Goal: Task Accomplishment & Management: Use online tool/utility

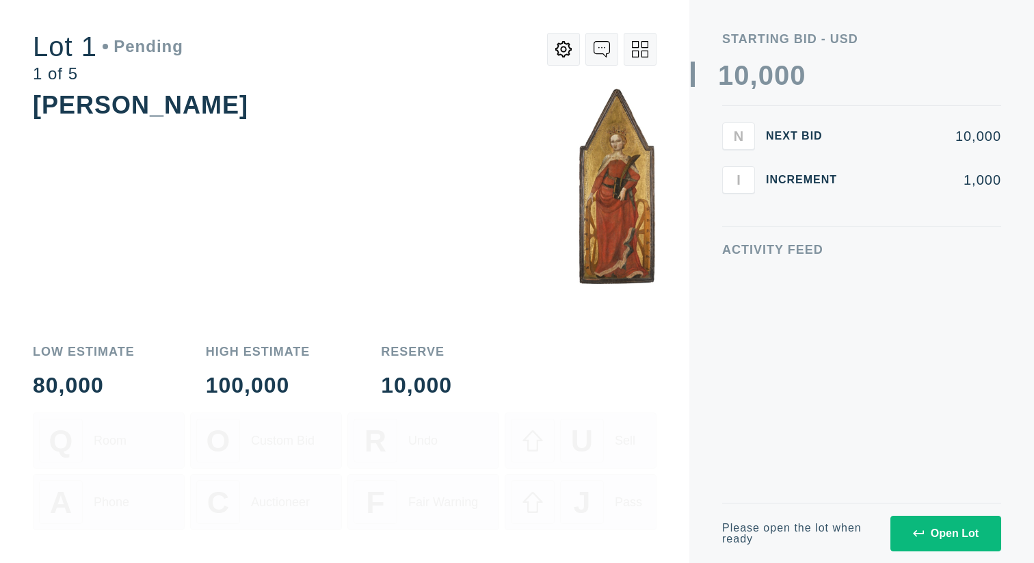
click at [913, 534] on icon at bounding box center [918, 533] width 11 height 11
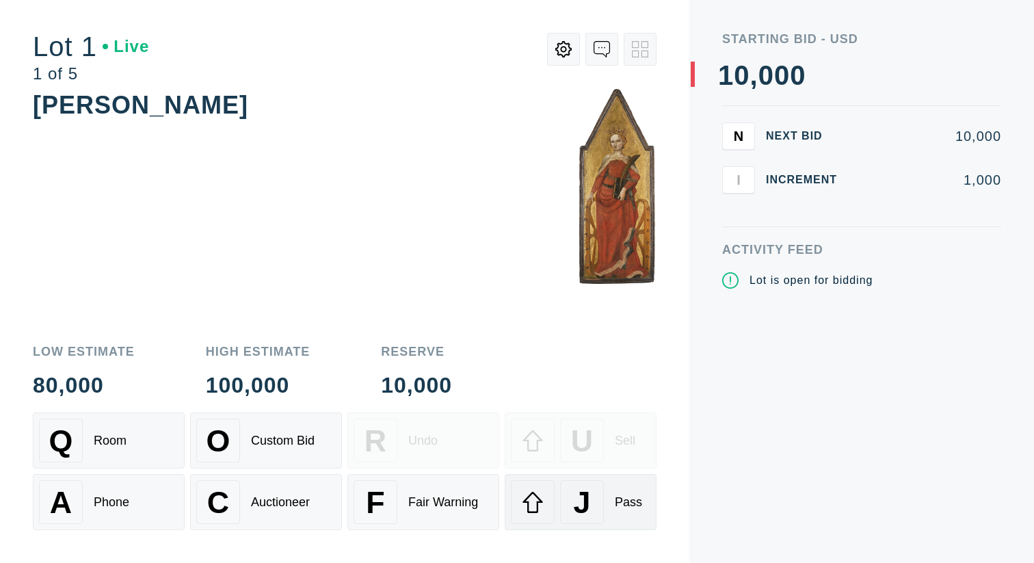
click at [591, 488] on div "J" at bounding box center [582, 502] width 44 height 44
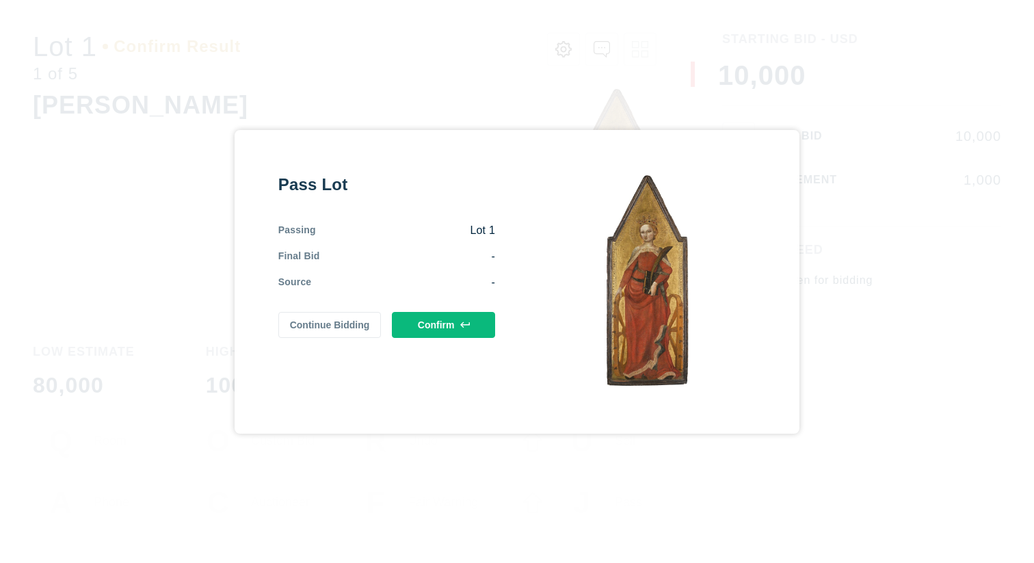
click at [486, 325] on button "Confirm" at bounding box center [443, 325] width 103 height 26
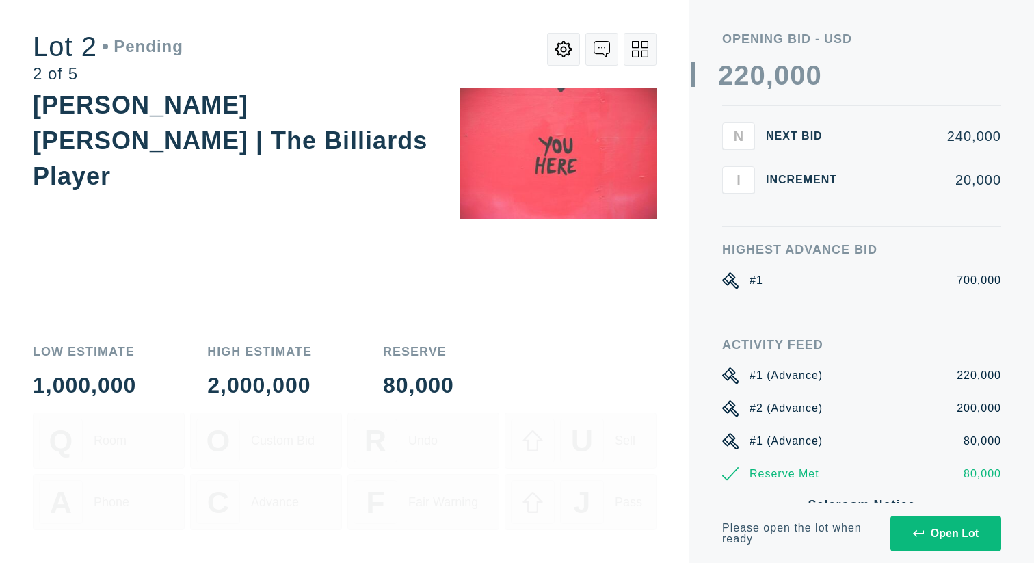
click at [940, 531] on div "Open Lot" at bounding box center [946, 533] width 66 height 12
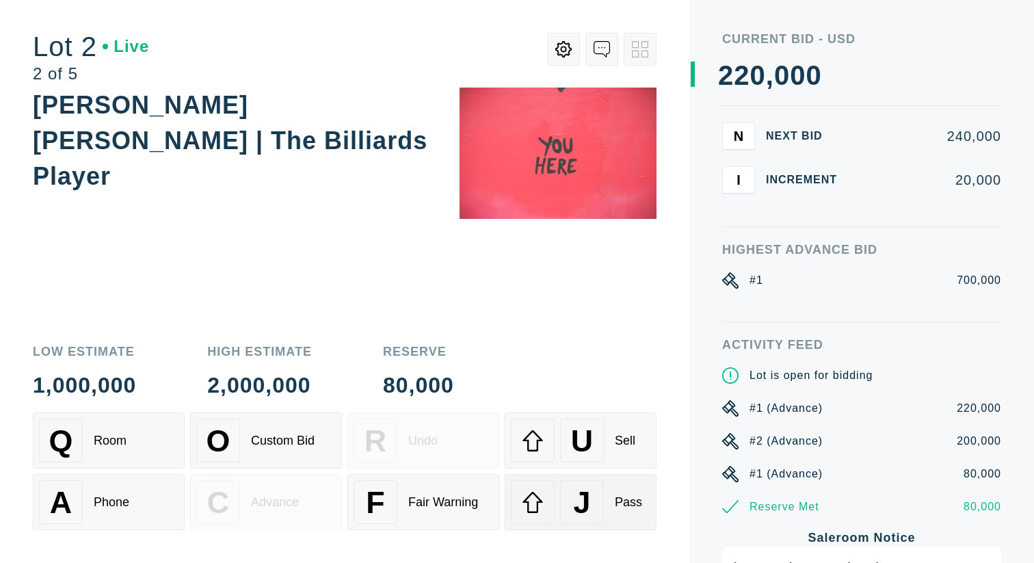
click at [618, 506] on div "Pass" at bounding box center [628, 502] width 27 height 14
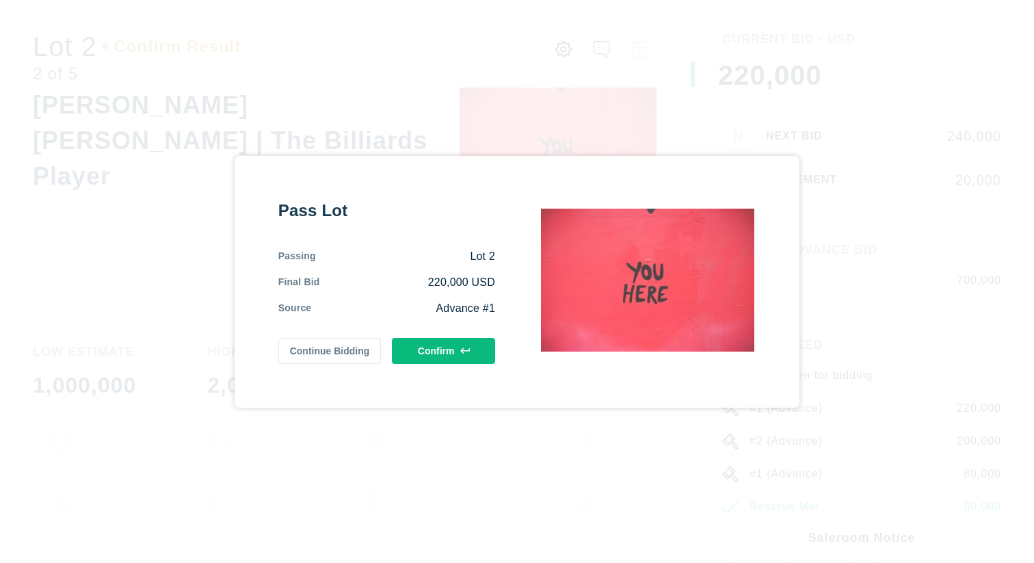
click at [482, 343] on button "Confirm" at bounding box center [443, 351] width 103 height 26
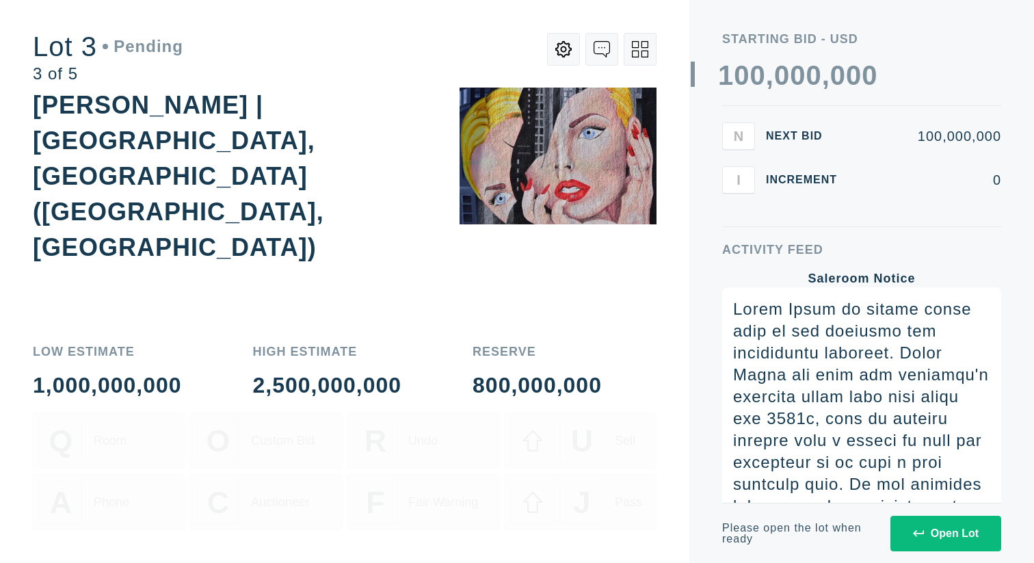
click at [923, 553] on div "Please open the lot when ready Open Lot" at bounding box center [861, 533] width 279 height 60
click at [920, 538] on div "Open Lot" at bounding box center [946, 533] width 66 height 12
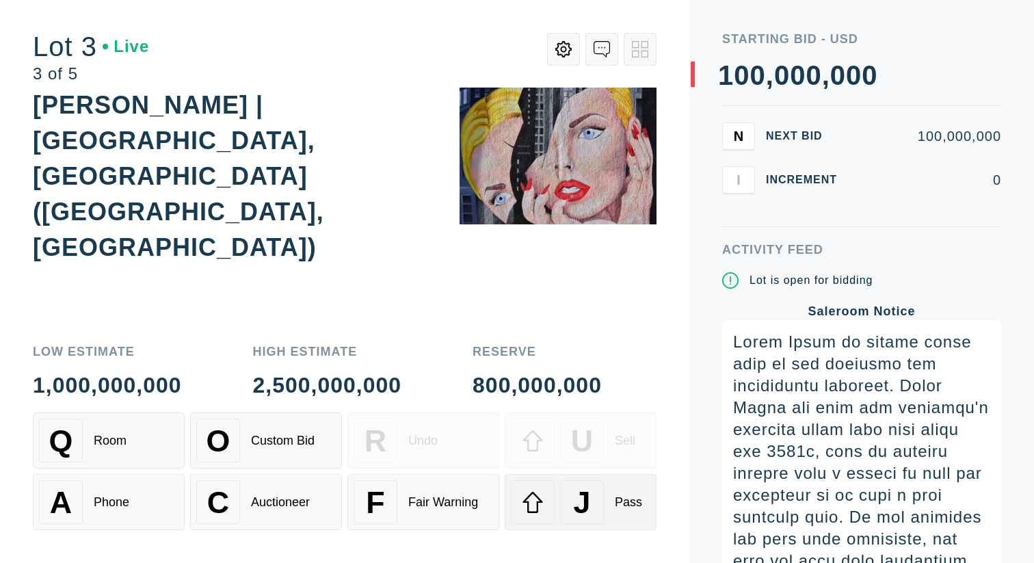
click at [618, 492] on div "J Pass" at bounding box center [581, 502] width 140 height 44
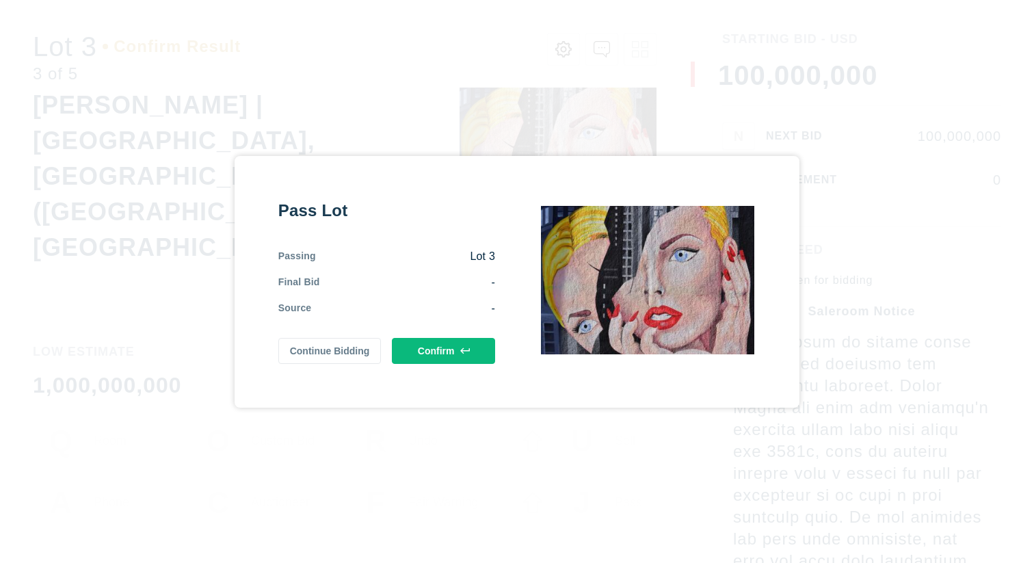
click at [462, 359] on button "Confirm" at bounding box center [443, 351] width 103 height 26
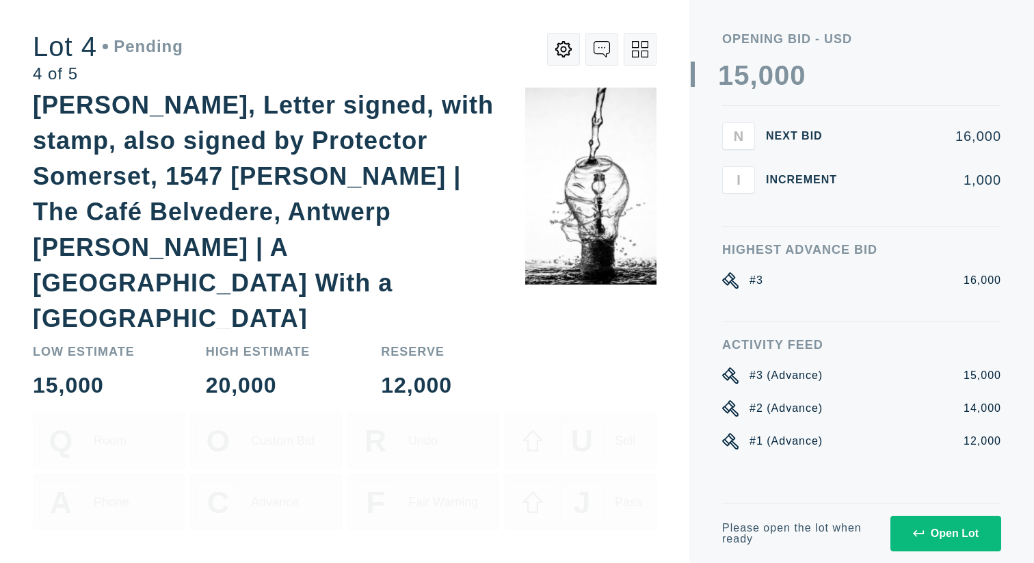
click at [916, 533] on icon at bounding box center [918, 532] width 11 height 7
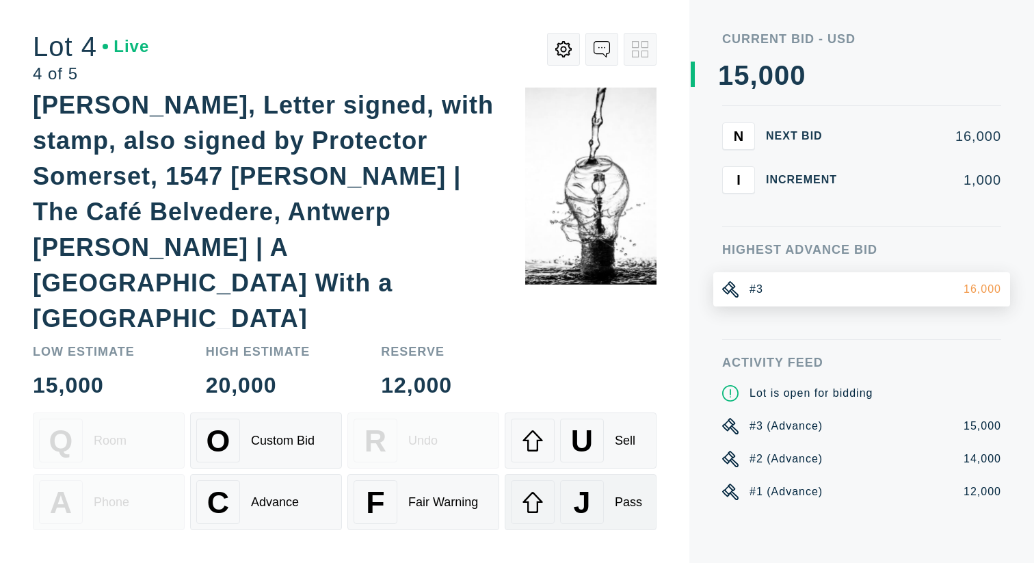
click at [648, 496] on div "J Pass" at bounding box center [581, 502] width 140 height 44
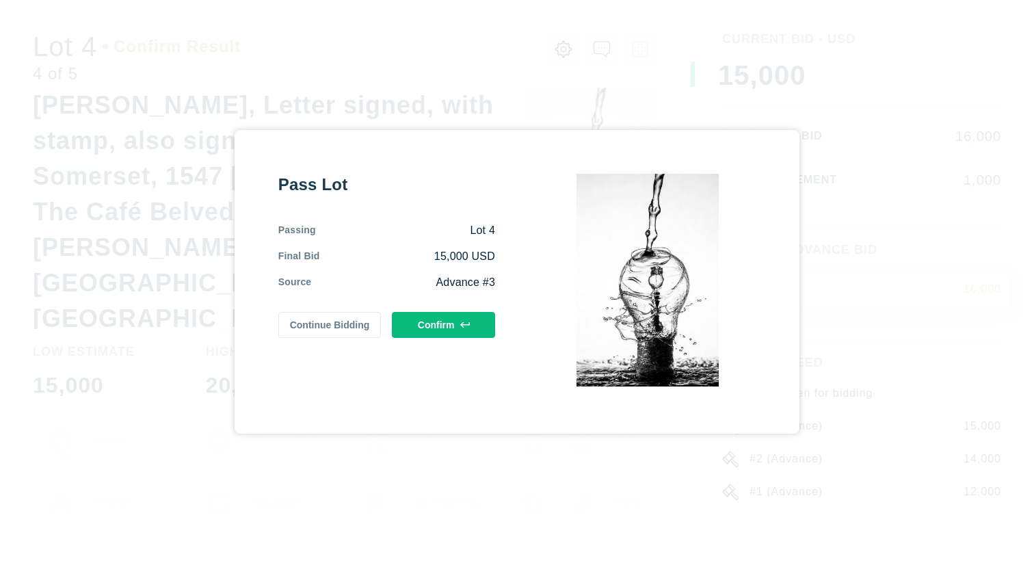
click at [441, 330] on button "Confirm" at bounding box center [443, 325] width 103 height 26
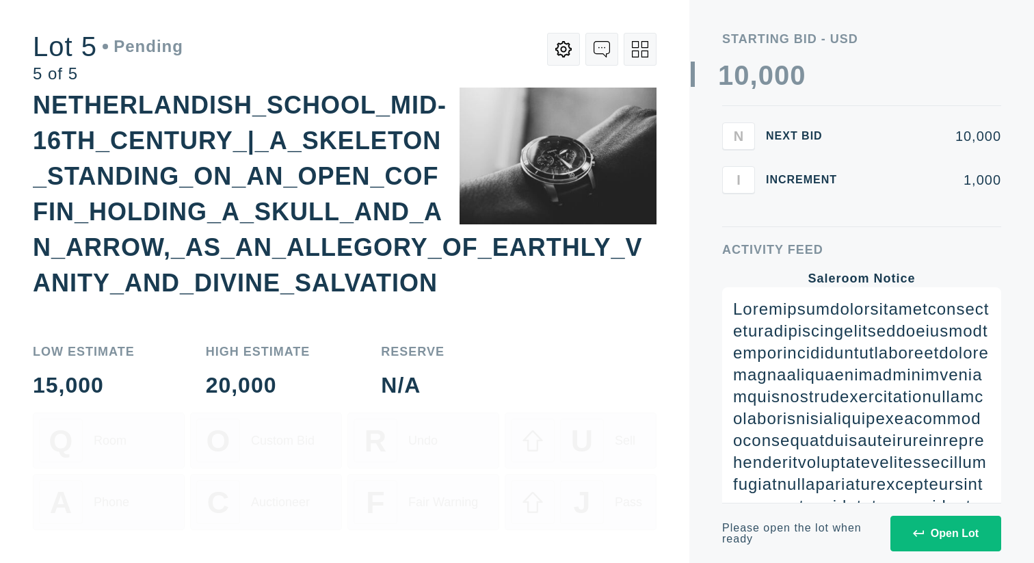
click at [956, 528] on div "Open Lot" at bounding box center [946, 533] width 66 height 12
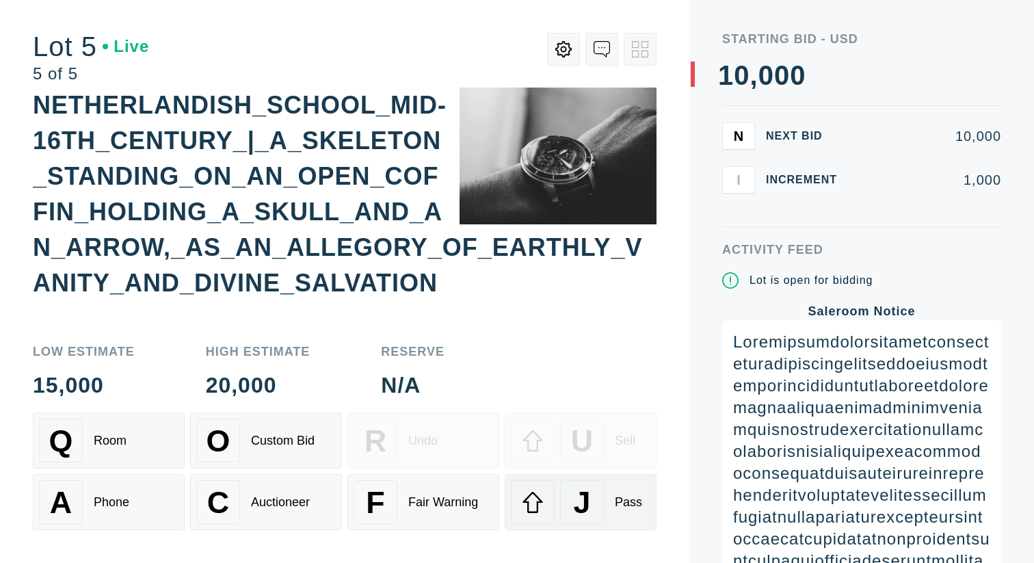
click at [617, 506] on div "Pass" at bounding box center [628, 502] width 27 height 14
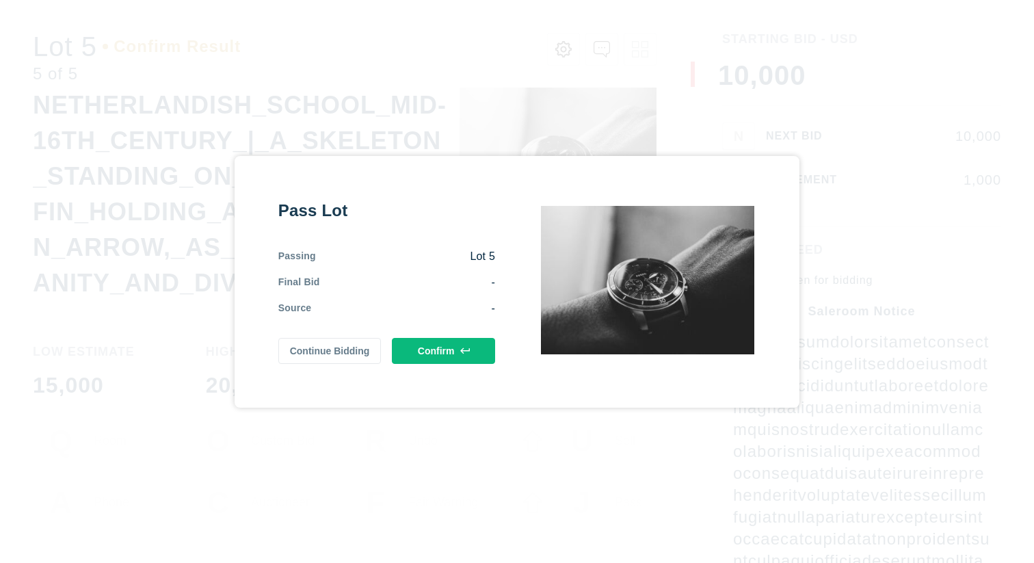
click at [466, 350] on icon at bounding box center [465, 350] width 10 height 6
